Goal: Task Accomplishment & Management: Use online tool/utility

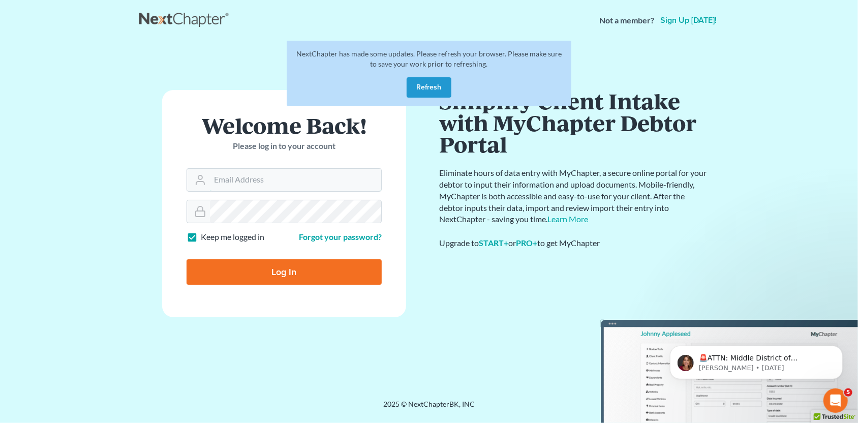
type input "SEAN@HARNAGELAW.COM"
click at [441, 76] on div "NextChapter has made some updates. Please refresh your browser. Please make sur…" at bounding box center [429, 73] width 285 height 65
click at [439, 82] on button "Refresh" at bounding box center [429, 87] width 45 height 20
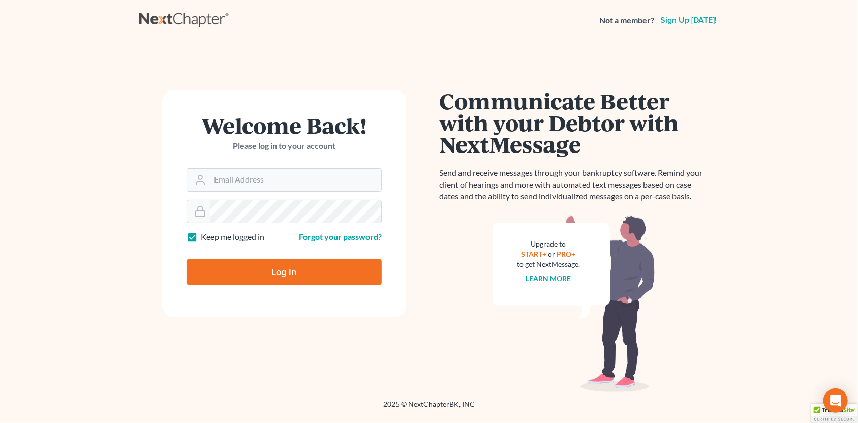
type input "SEAN@HARNAGELAW.COM"
click at [281, 267] on input "Log In" at bounding box center [284, 271] width 195 height 25
type input "Thinking..."
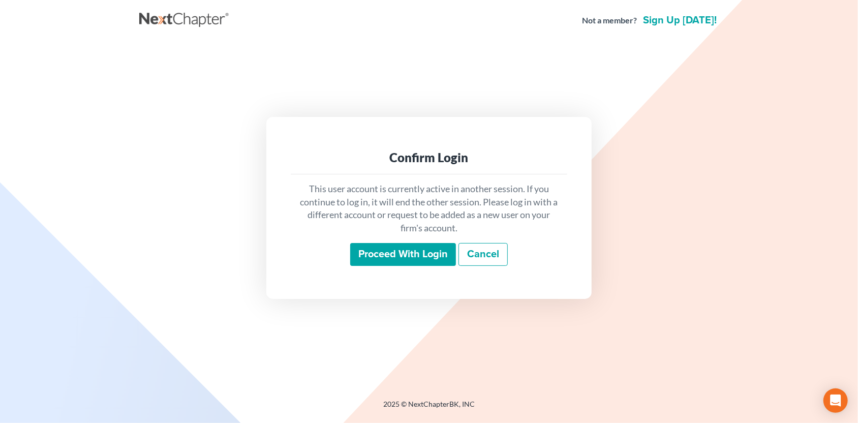
click at [404, 253] on input "Proceed with login" at bounding box center [403, 254] width 106 height 23
